Goal: Transaction & Acquisition: Purchase product/service

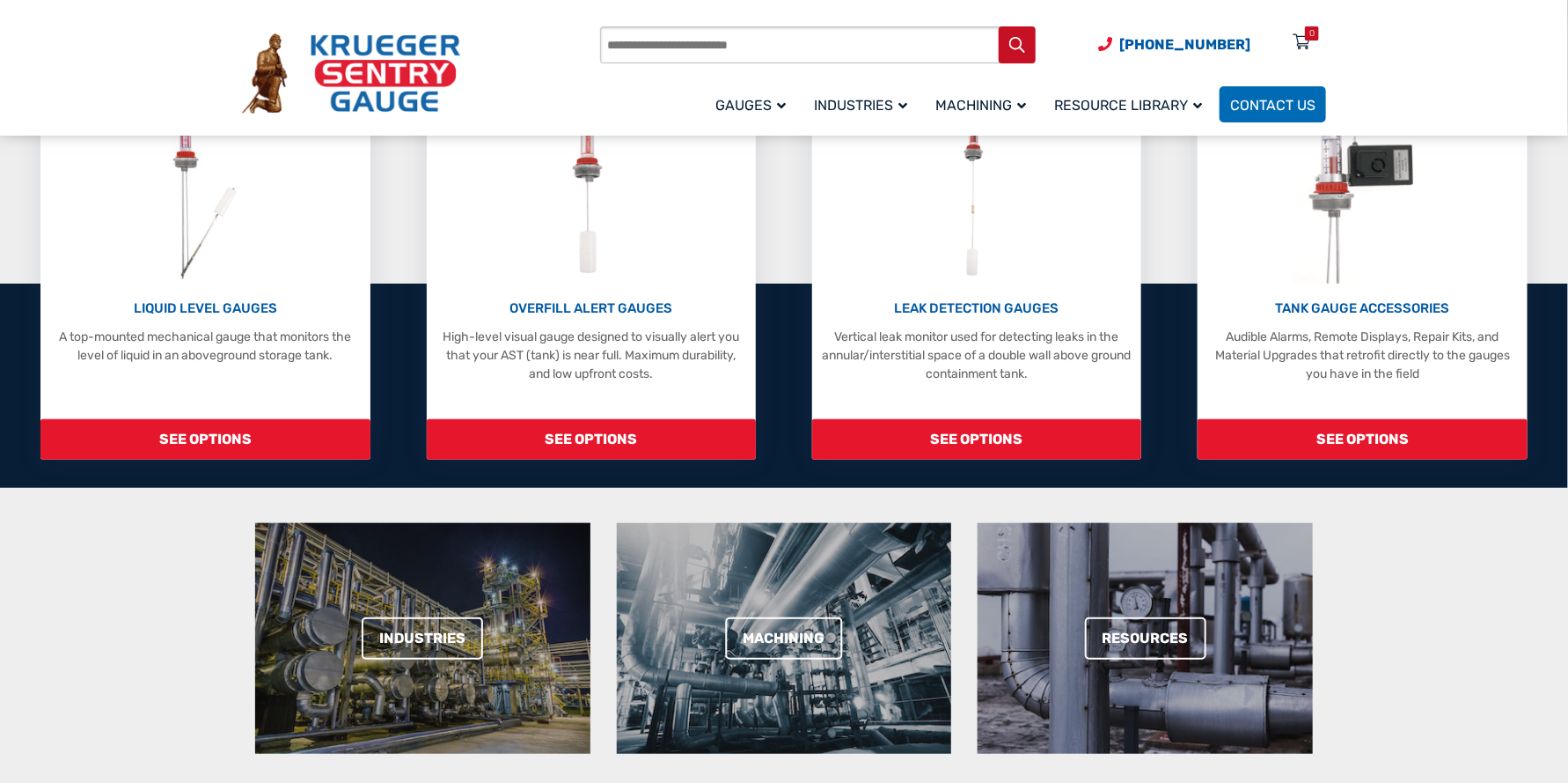
scroll to position [352, 0]
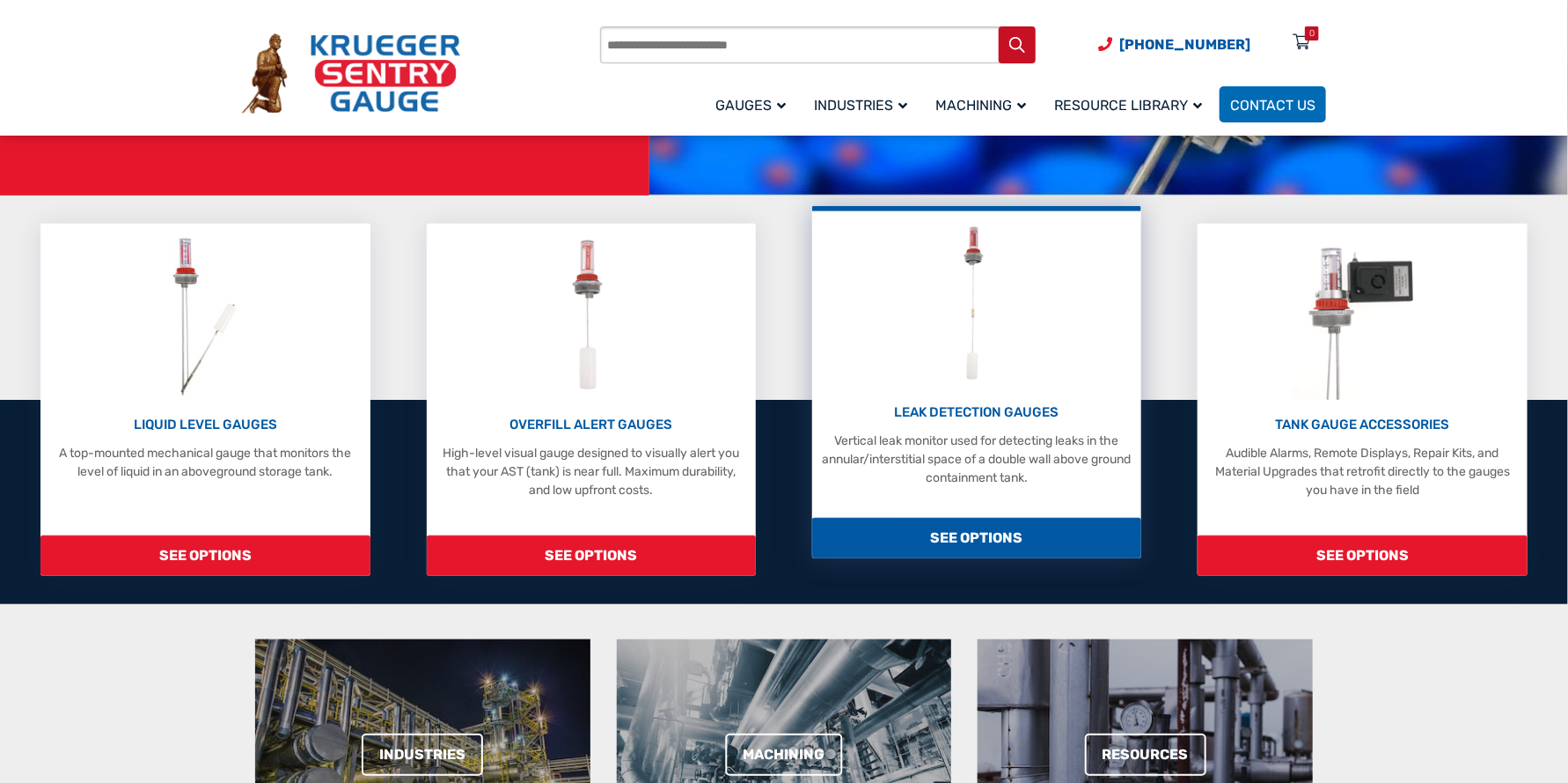
click at [1020, 411] on p "LEAK DETECTION GAUGES" at bounding box center [976, 412] width 312 height 20
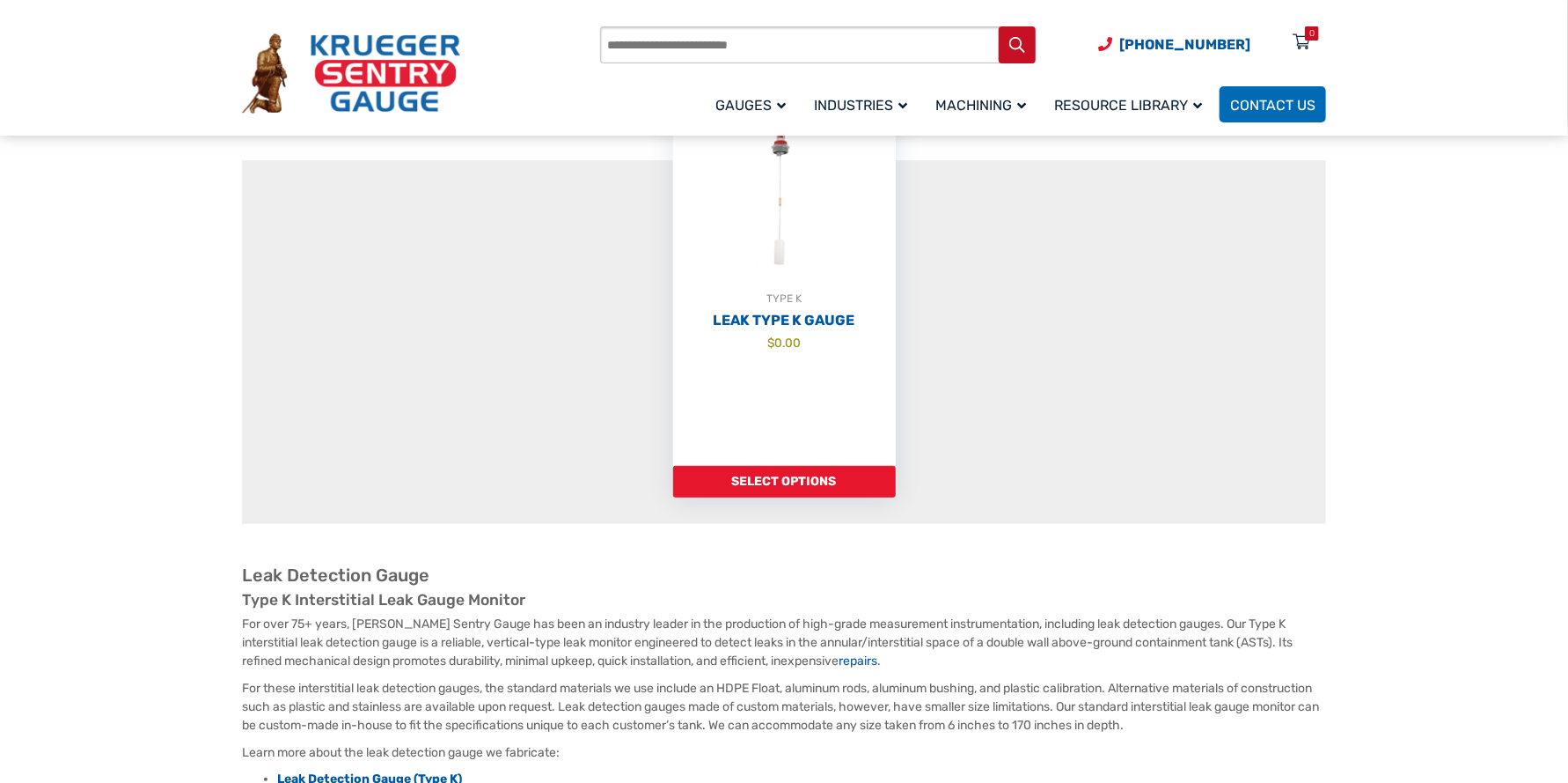
scroll to position [264, 0]
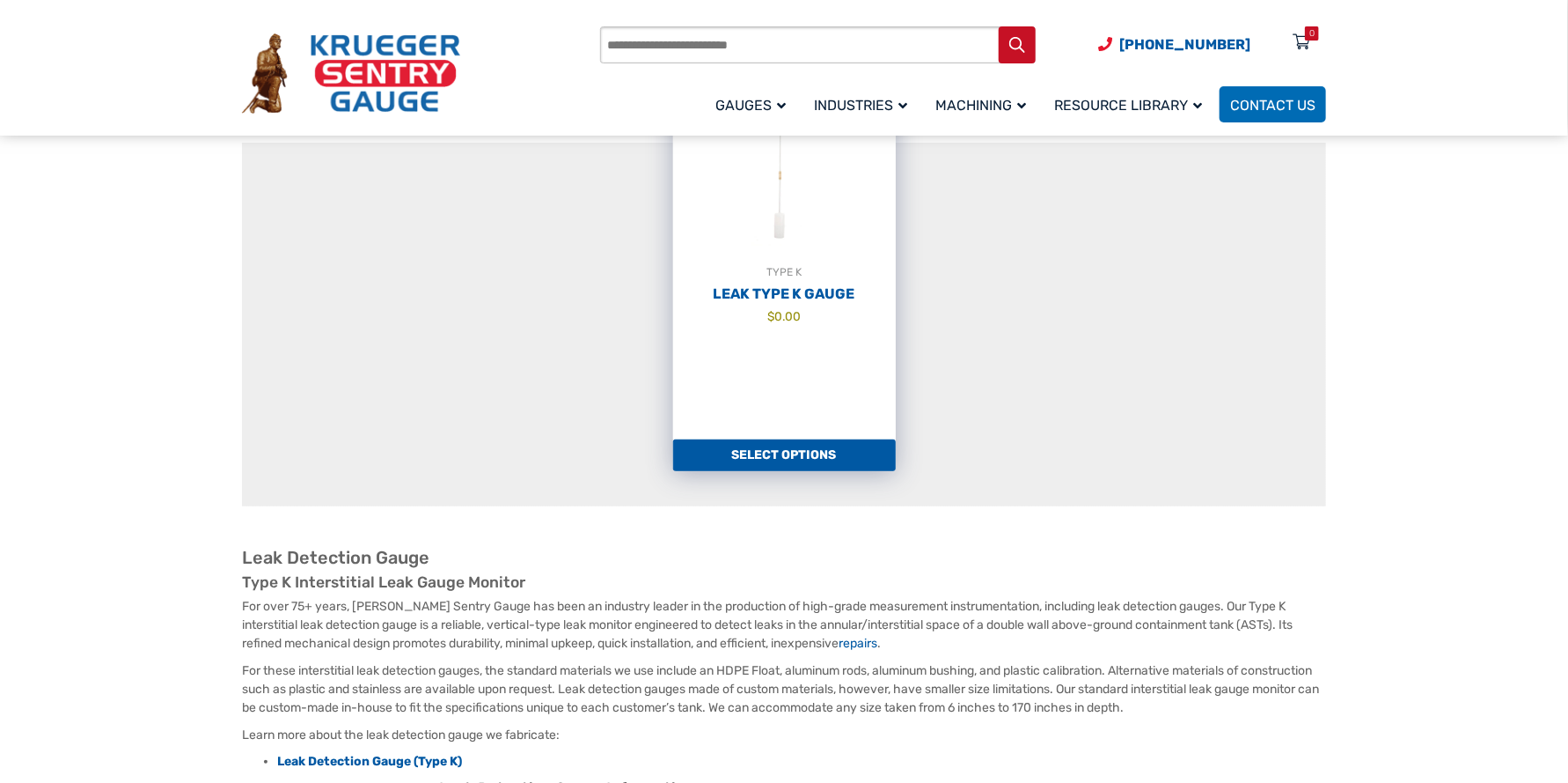
click at [823, 459] on link "Select options" at bounding box center [784, 454] width 222 height 31
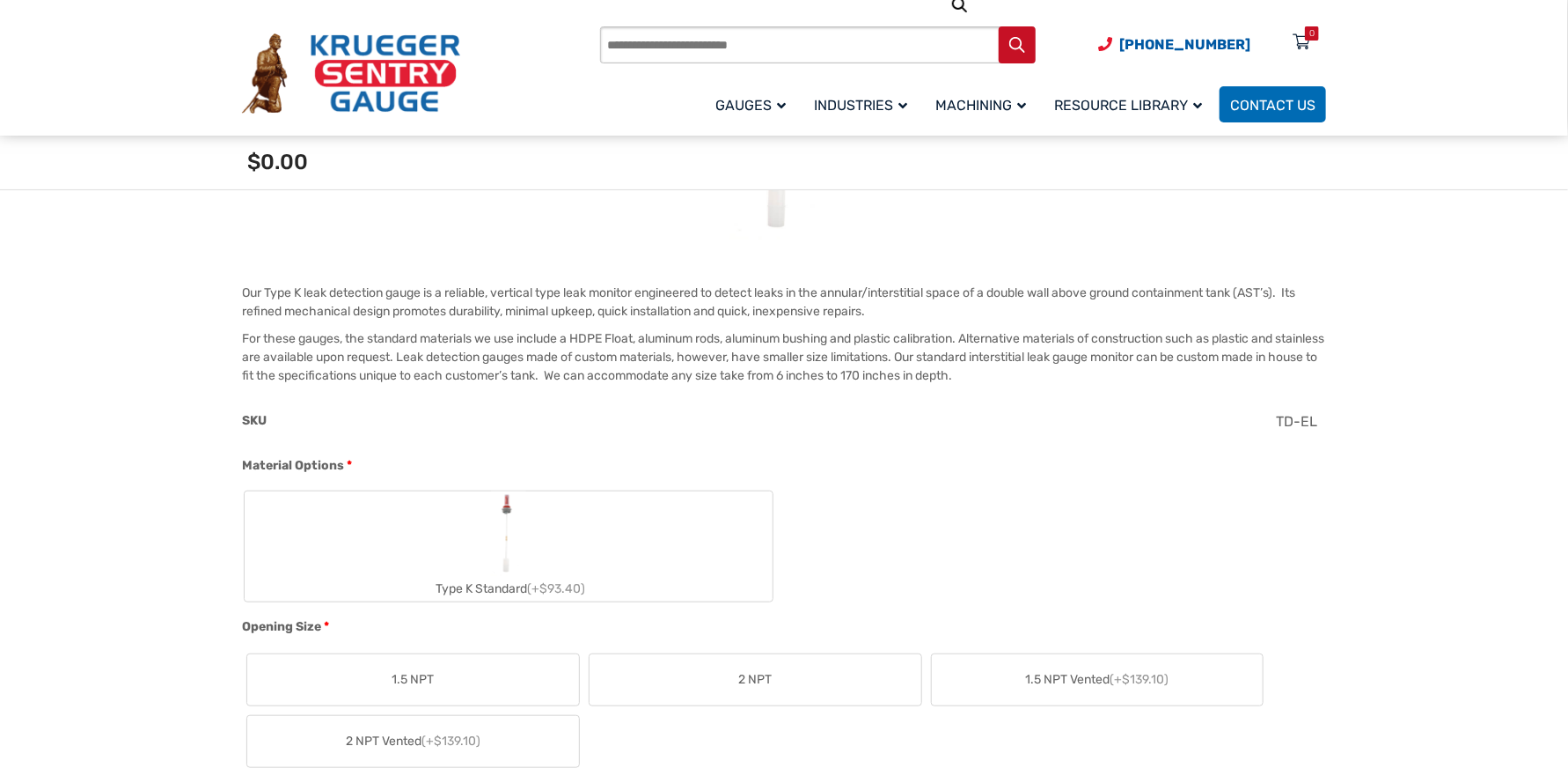
scroll to position [616, 0]
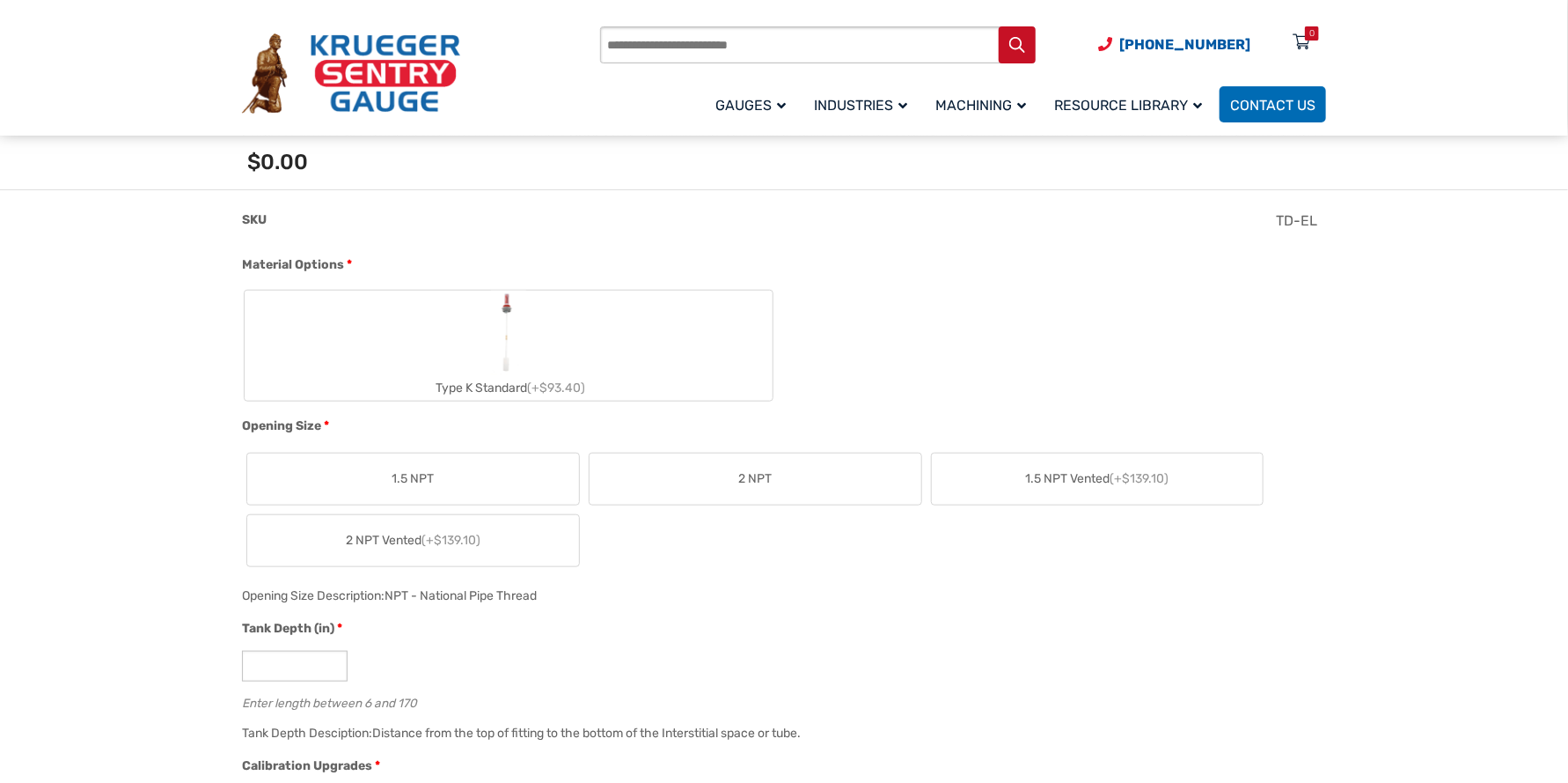
click at [584, 345] on label "Type K Standard (+$93.40)" at bounding box center [509, 345] width 528 height 110
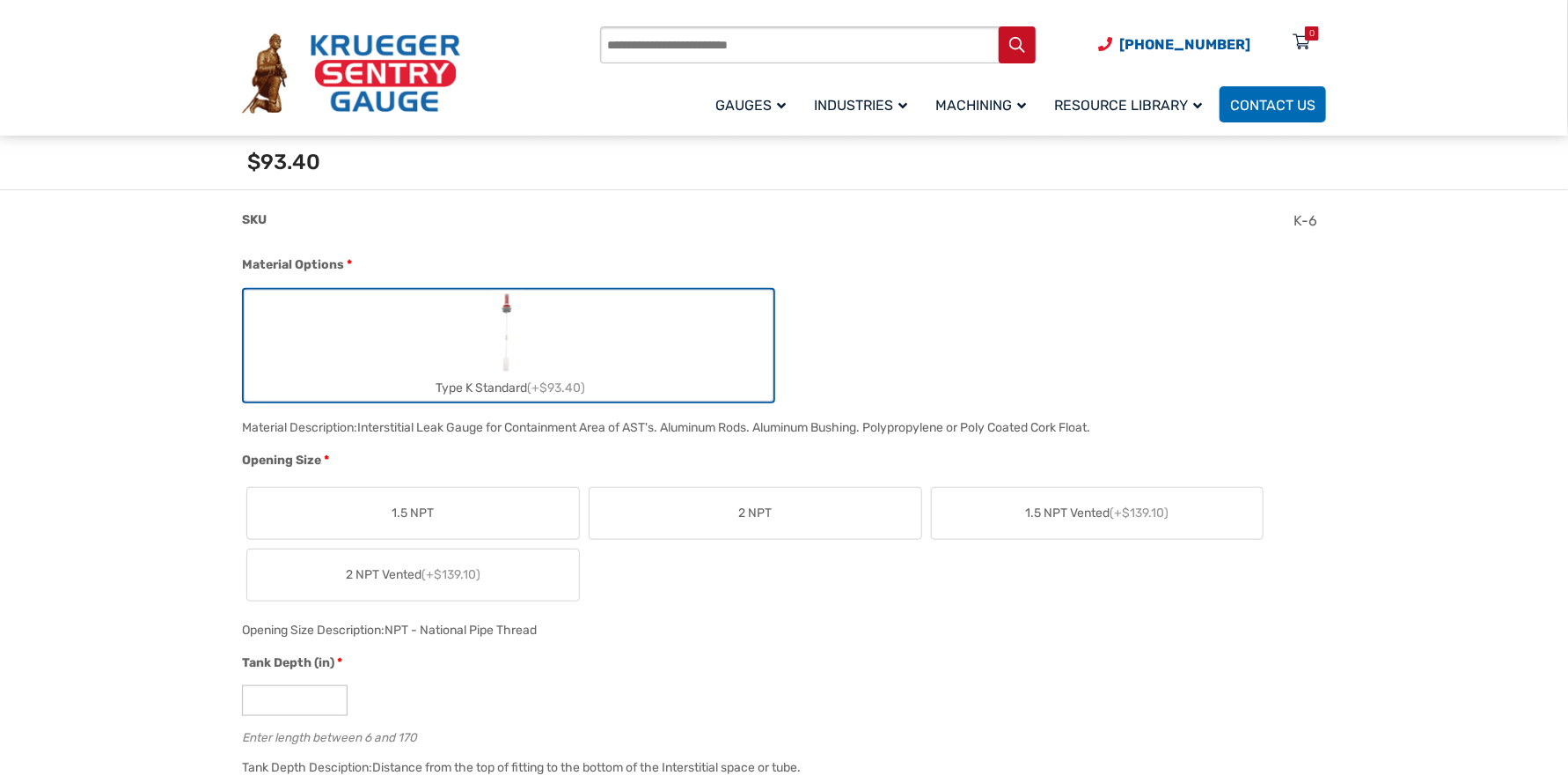
click at [746, 508] on span "2 NPT" at bounding box center [754, 512] width 33 height 19
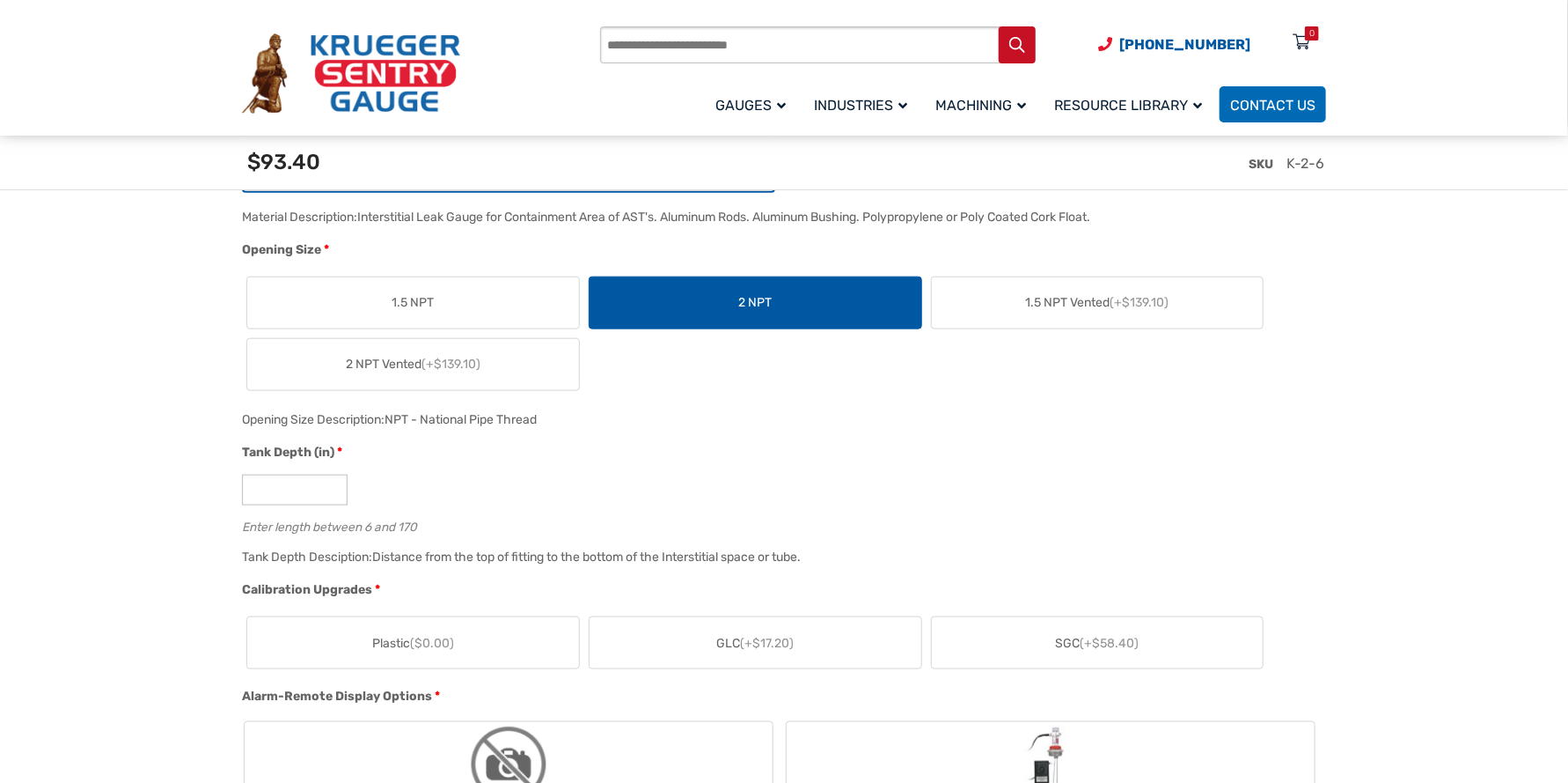
scroll to position [881, 0]
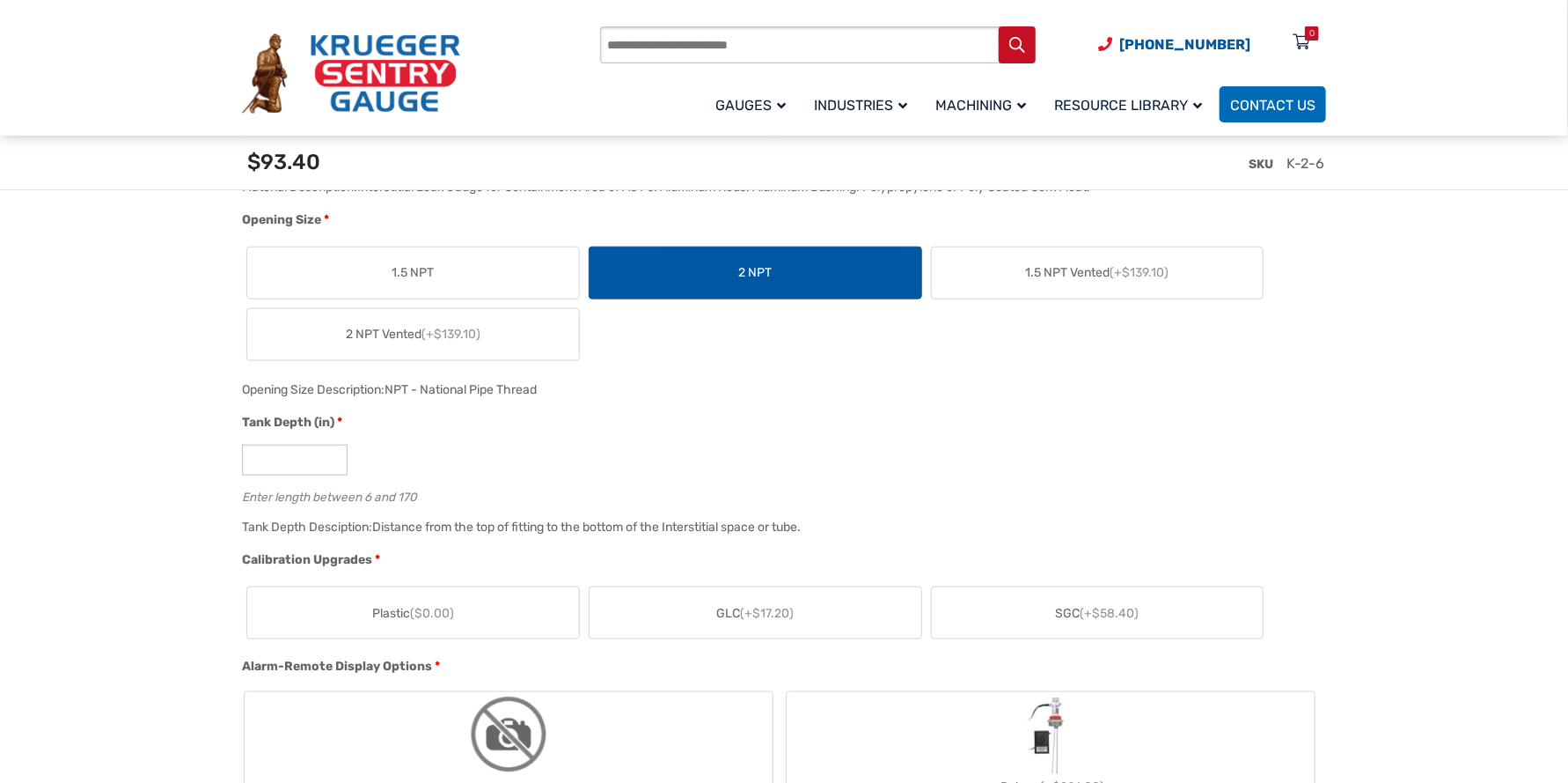
drag, startPoint x: 200, startPoint y: 468, endPoint x: 221, endPoint y: 461, distance: 22.1
drag, startPoint x: 288, startPoint y: 455, endPoint x: 242, endPoint y: 457, distance: 46.0
click at [242, 457] on input "*" at bounding box center [294, 460] width 105 height 31
type input "**"
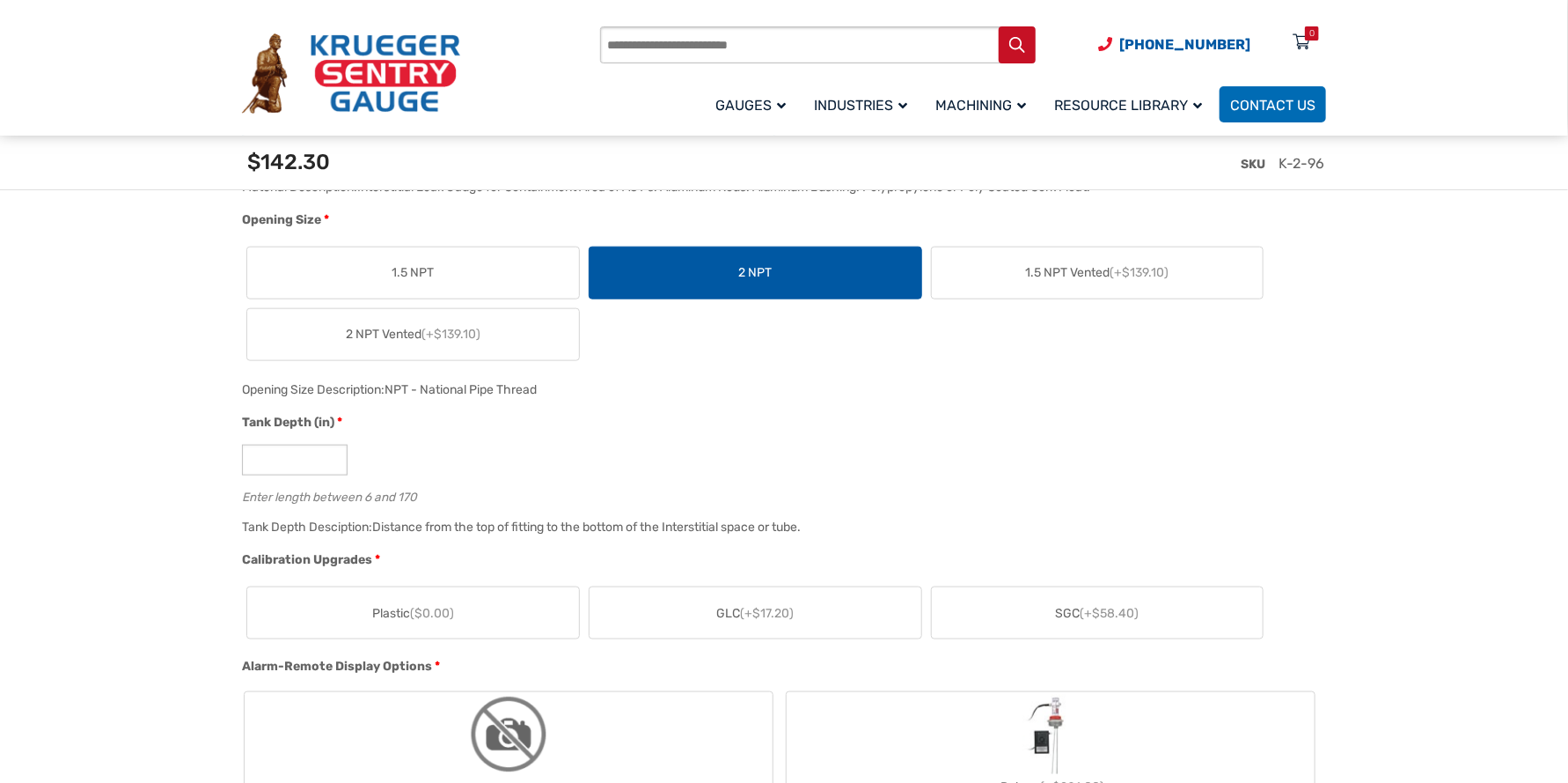
click at [604, 525] on div "Distance from the top of fitting to the bottom of the Interstitial space or tub…" at bounding box center [587, 527] width 429 height 15
drag, startPoint x: 524, startPoint y: 526, endPoint x: 557, endPoint y: 526, distance: 33.0
click at [557, 526] on div "Distance from the top of fitting to the bottom of the Interstitial space or tub…" at bounding box center [587, 527] width 429 height 15
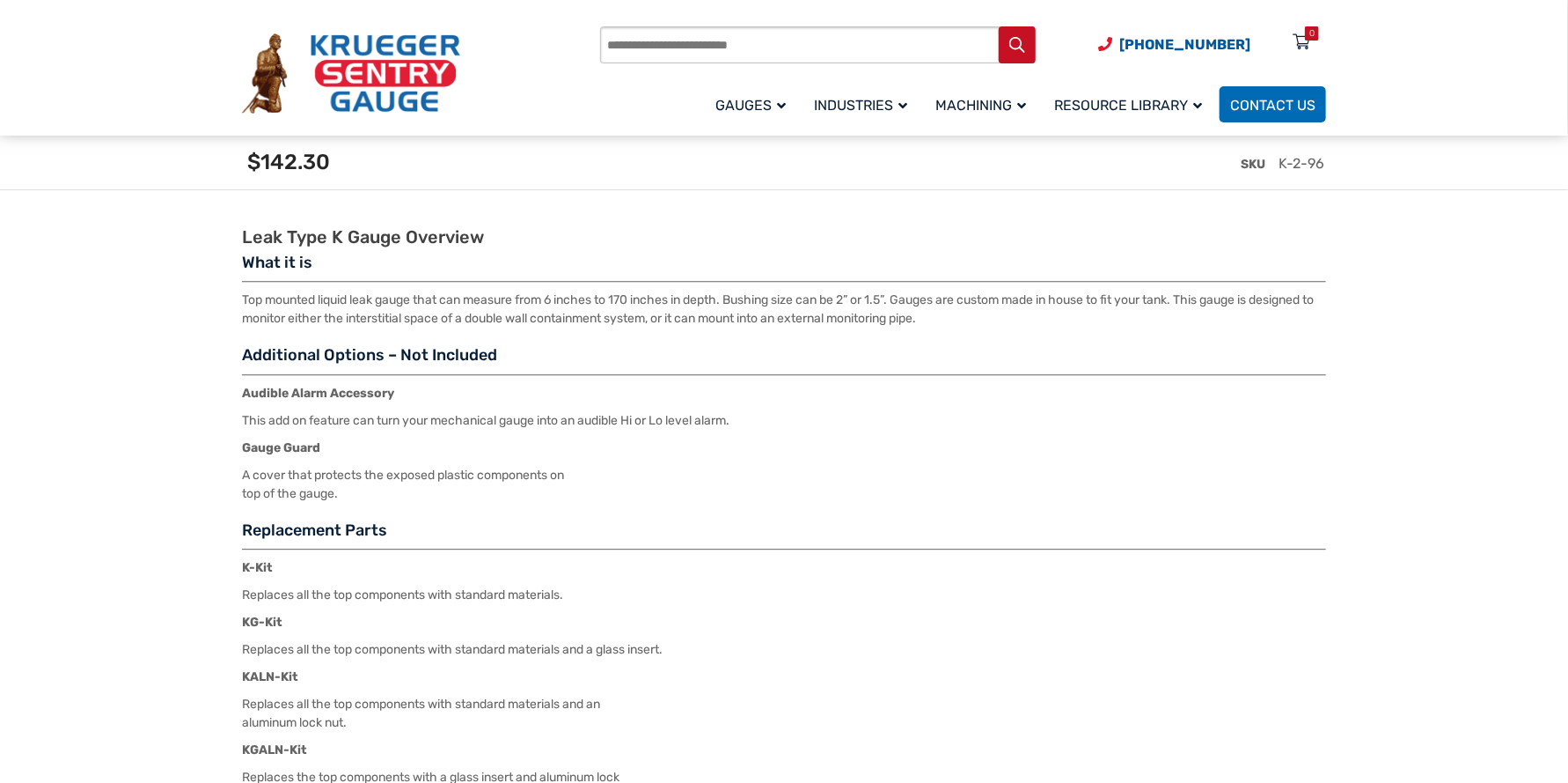
scroll to position [2193, 0]
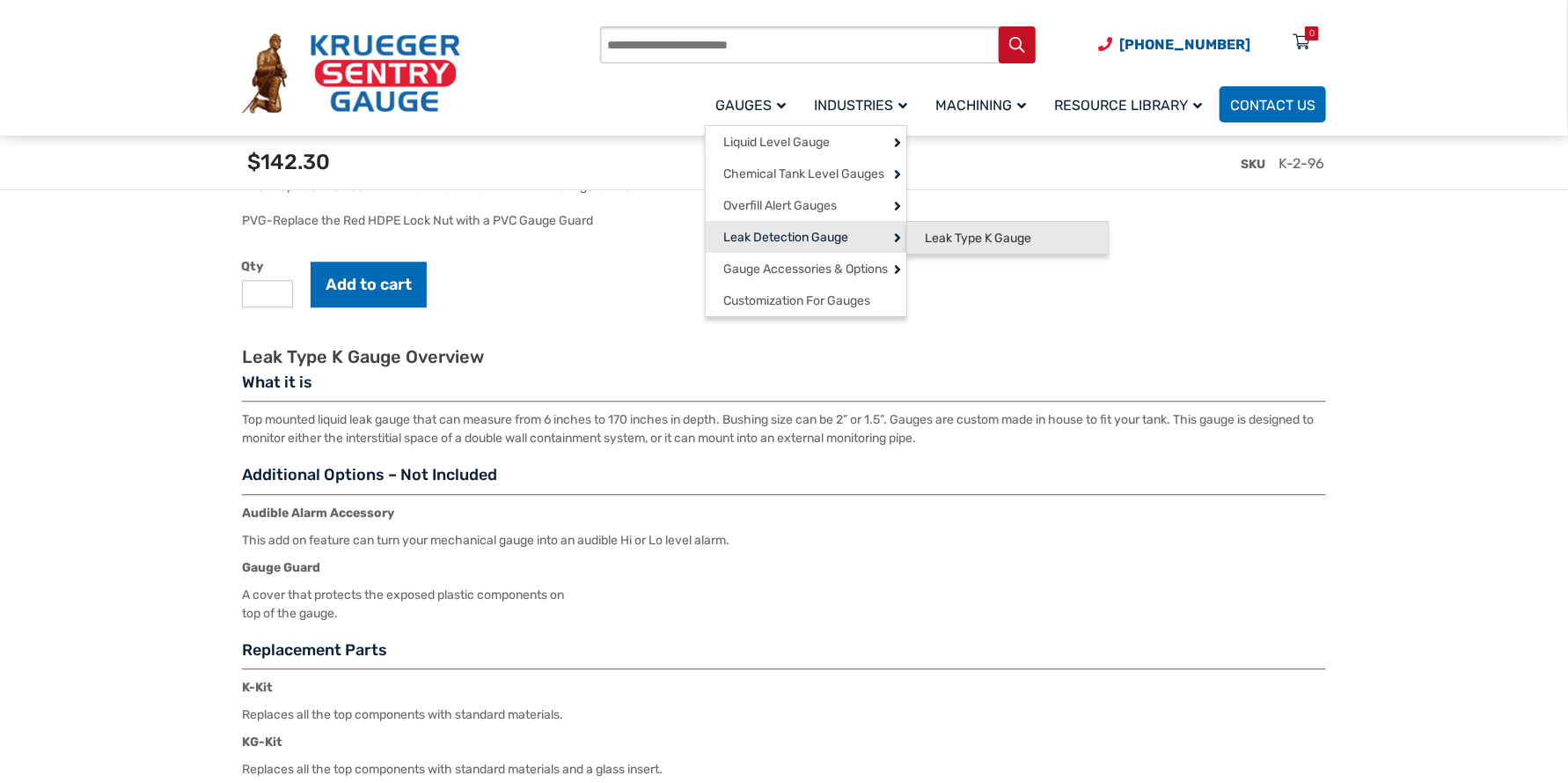
click at [964, 242] on span "Leak Type K Gauge" at bounding box center [977, 239] width 106 height 16
